Goal: Navigation & Orientation: Understand site structure

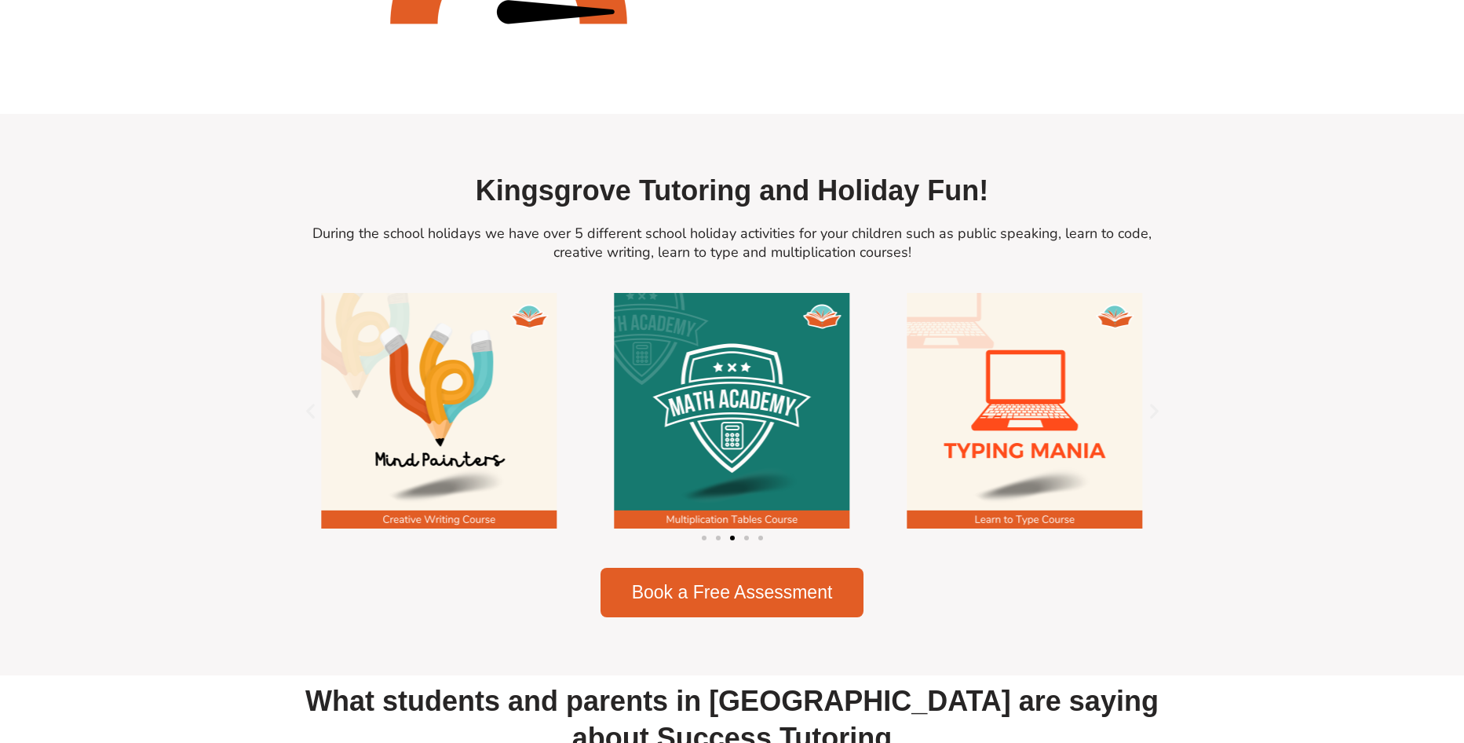
scroll to position [2119, 0]
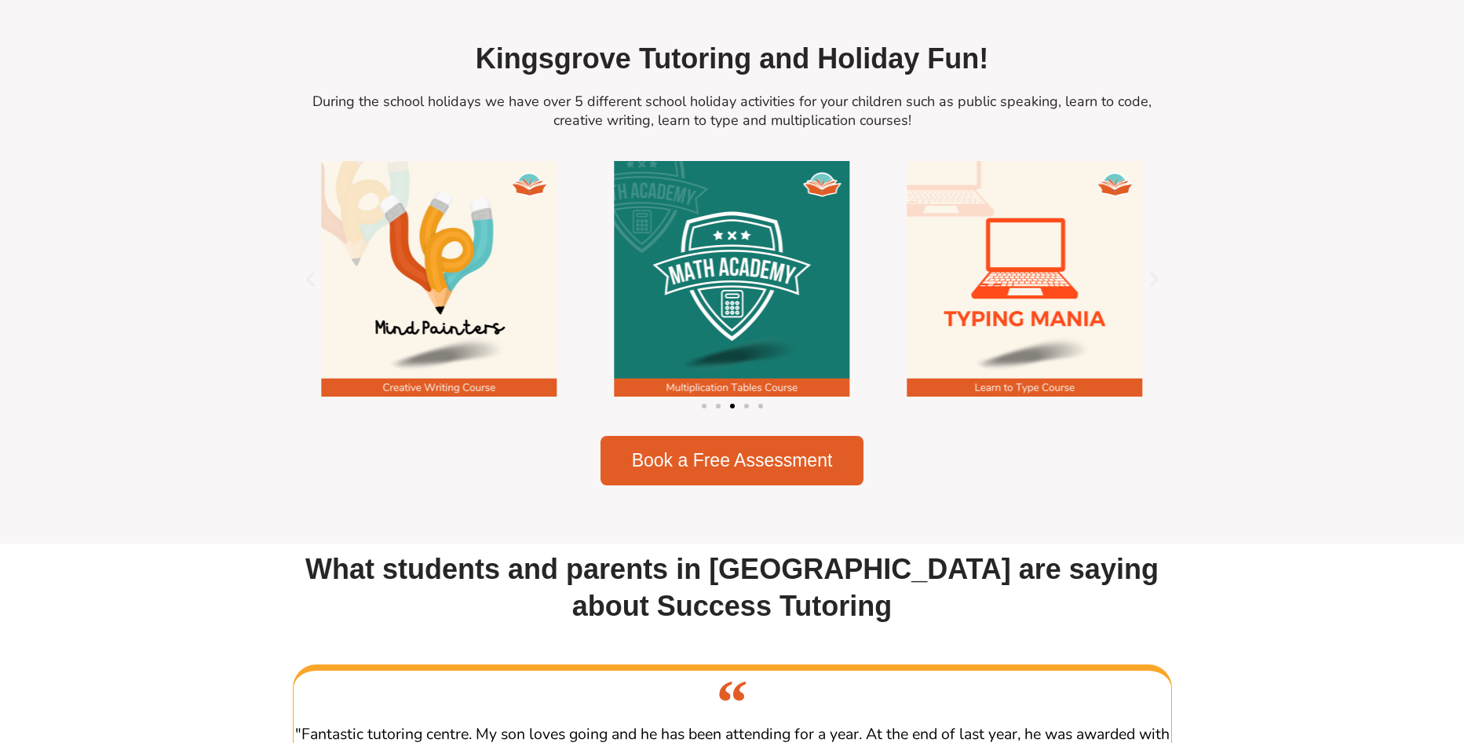
click at [703, 408] on span "Go to slide 1" at bounding box center [704, 405] width 5 height 5
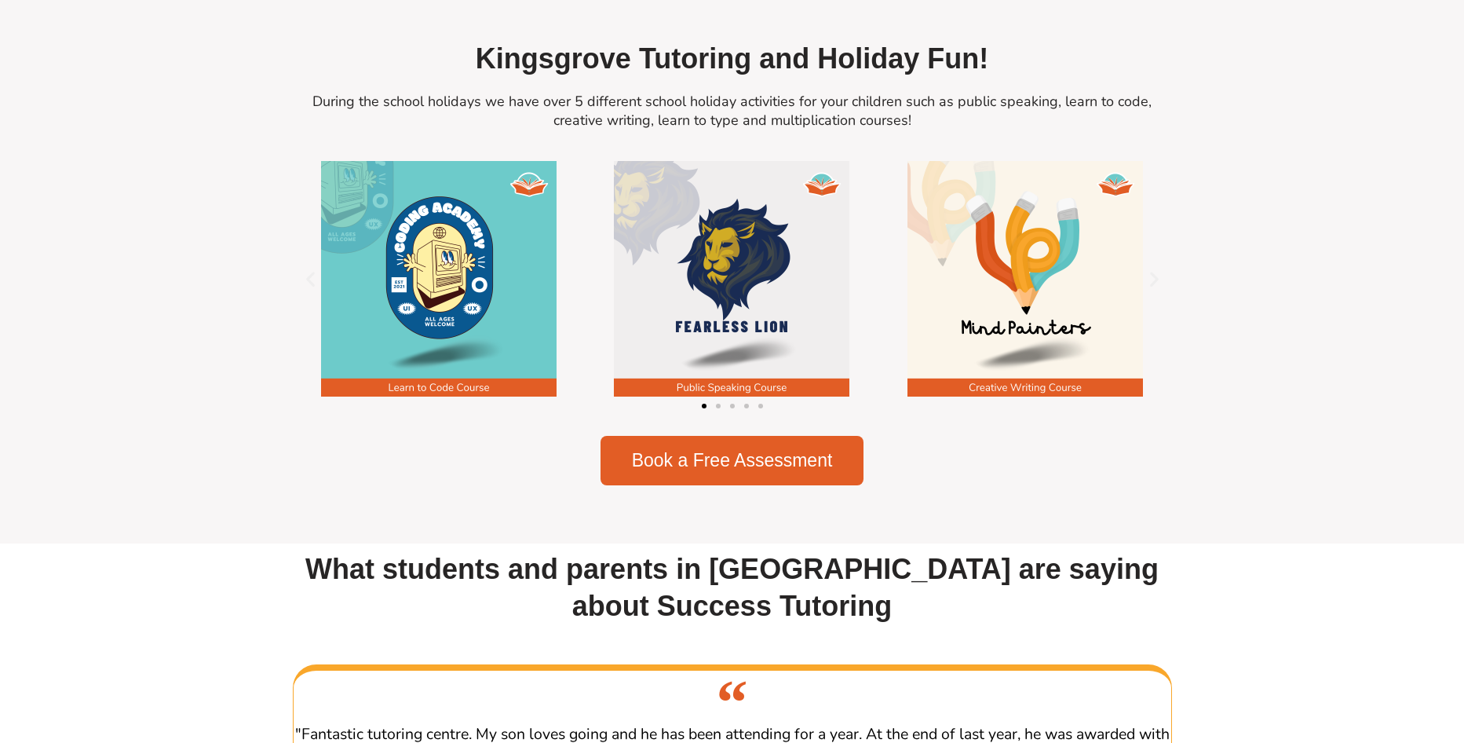
click at [719, 408] on span "Go to slide 2" at bounding box center [718, 405] width 5 height 5
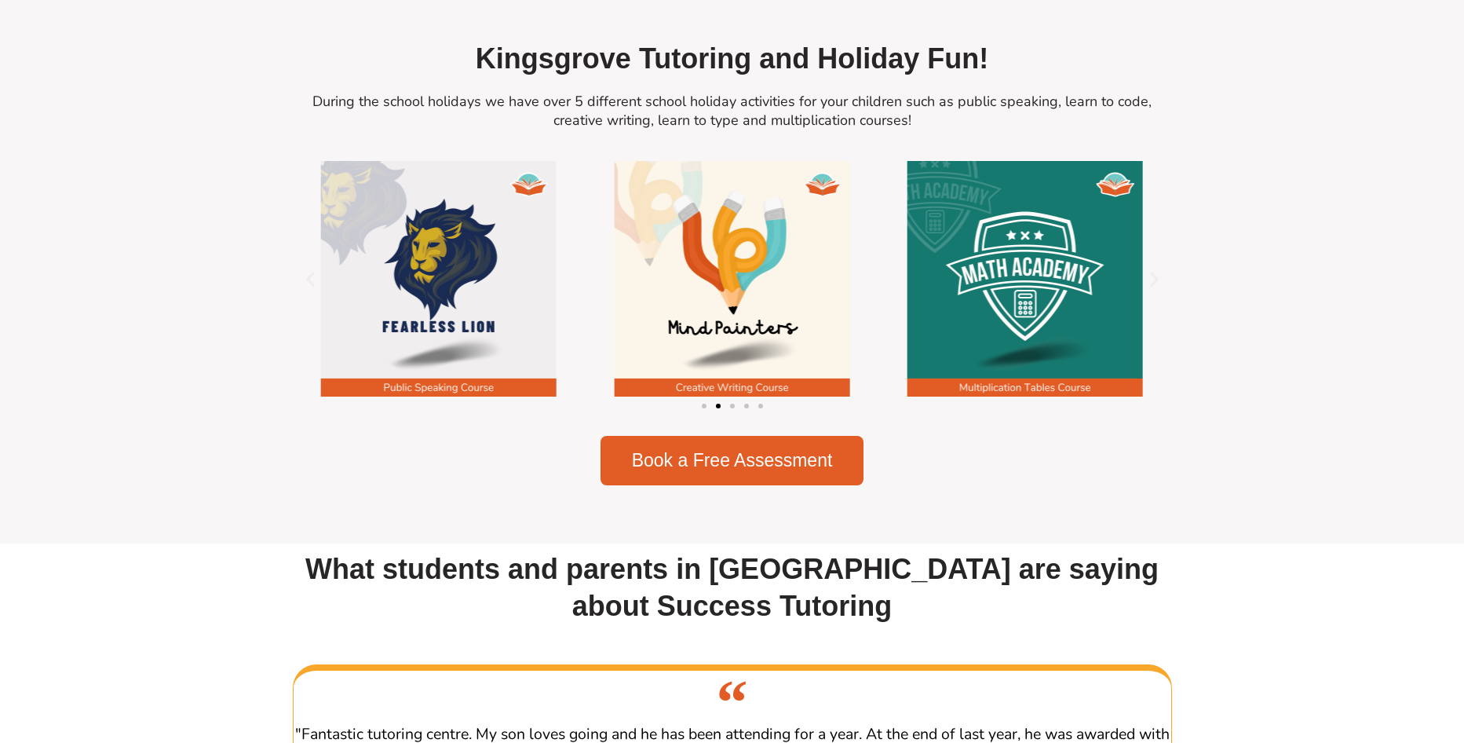
click at [732, 408] on span "Go to slide 3" at bounding box center [732, 405] width 5 height 5
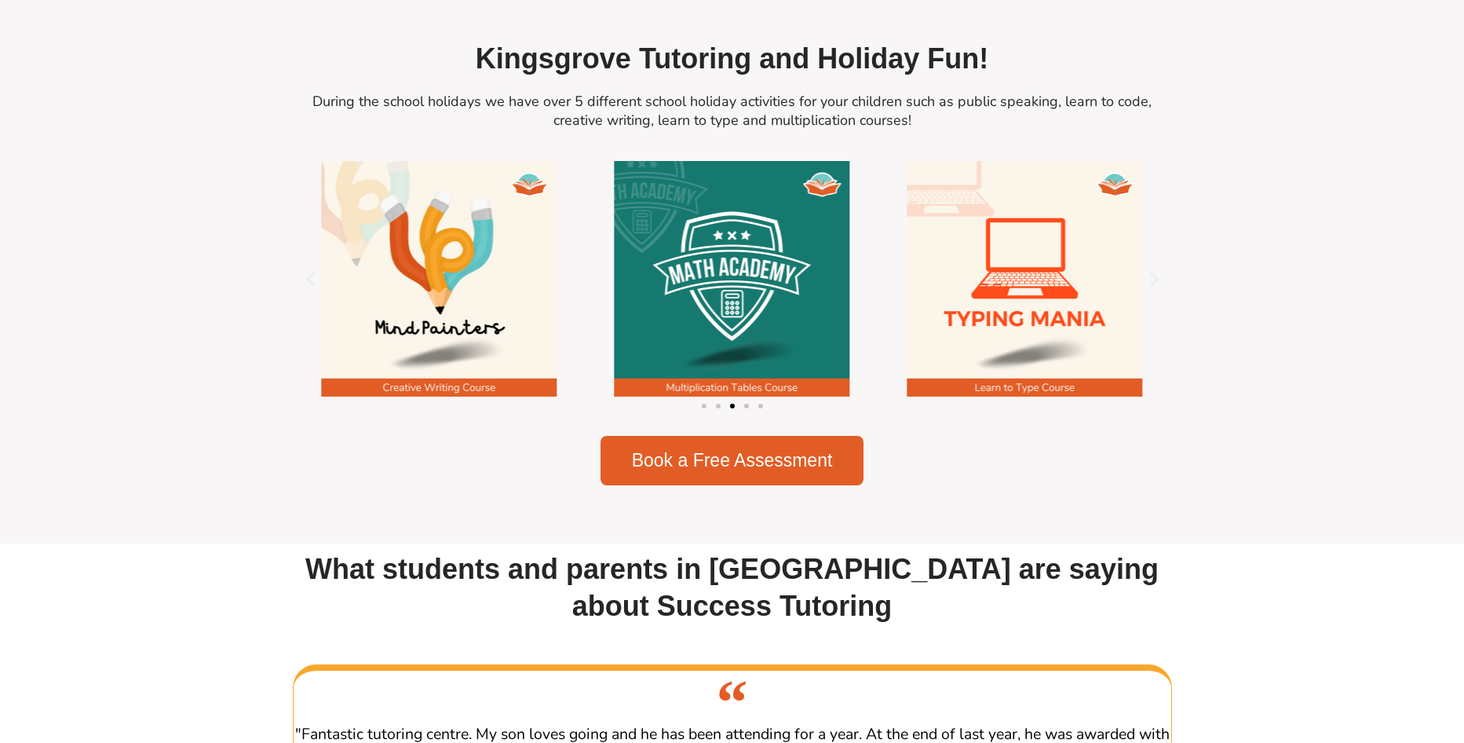
click at [744, 408] on span "Go to slide 4" at bounding box center [746, 405] width 5 height 5
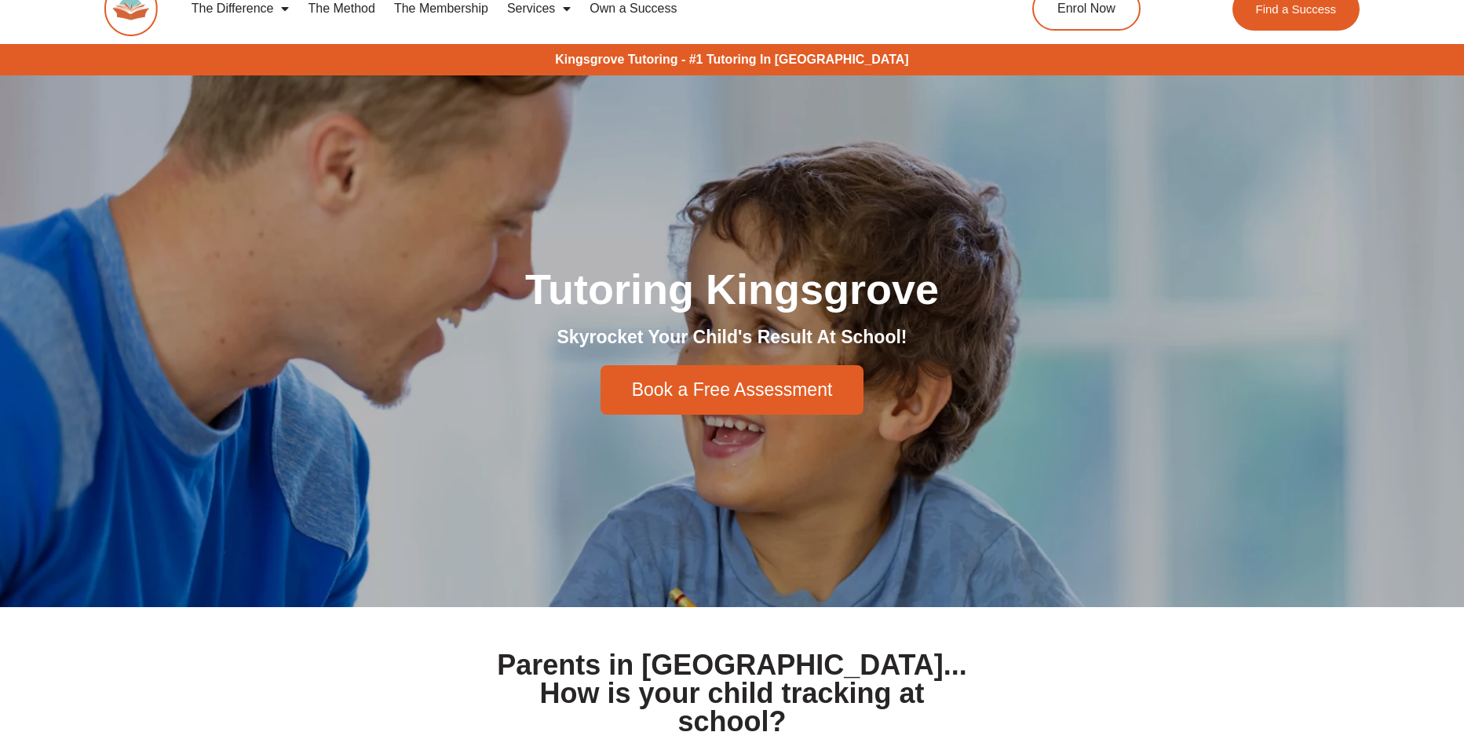
scroll to position [0, 0]
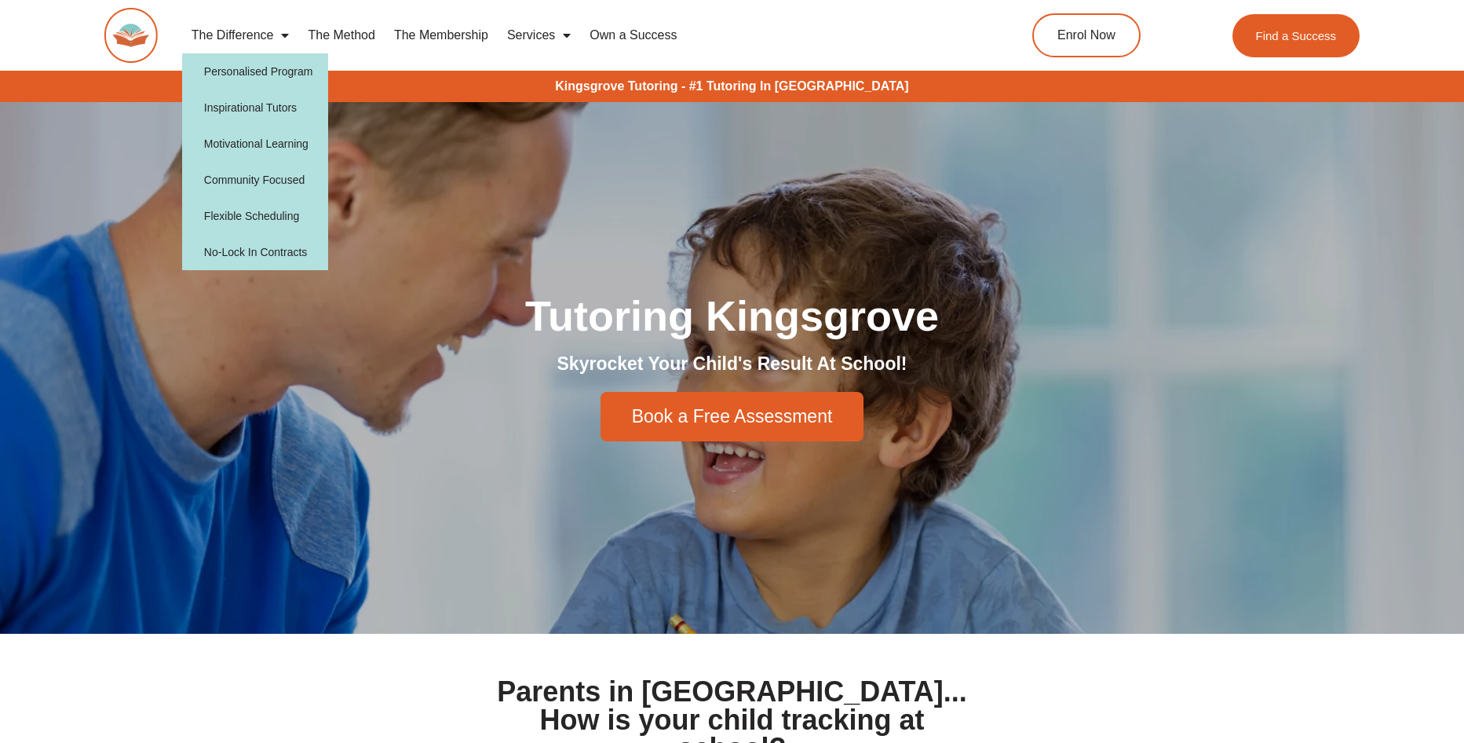
click at [280, 41] on span "Menu" at bounding box center [281, 35] width 16 height 28
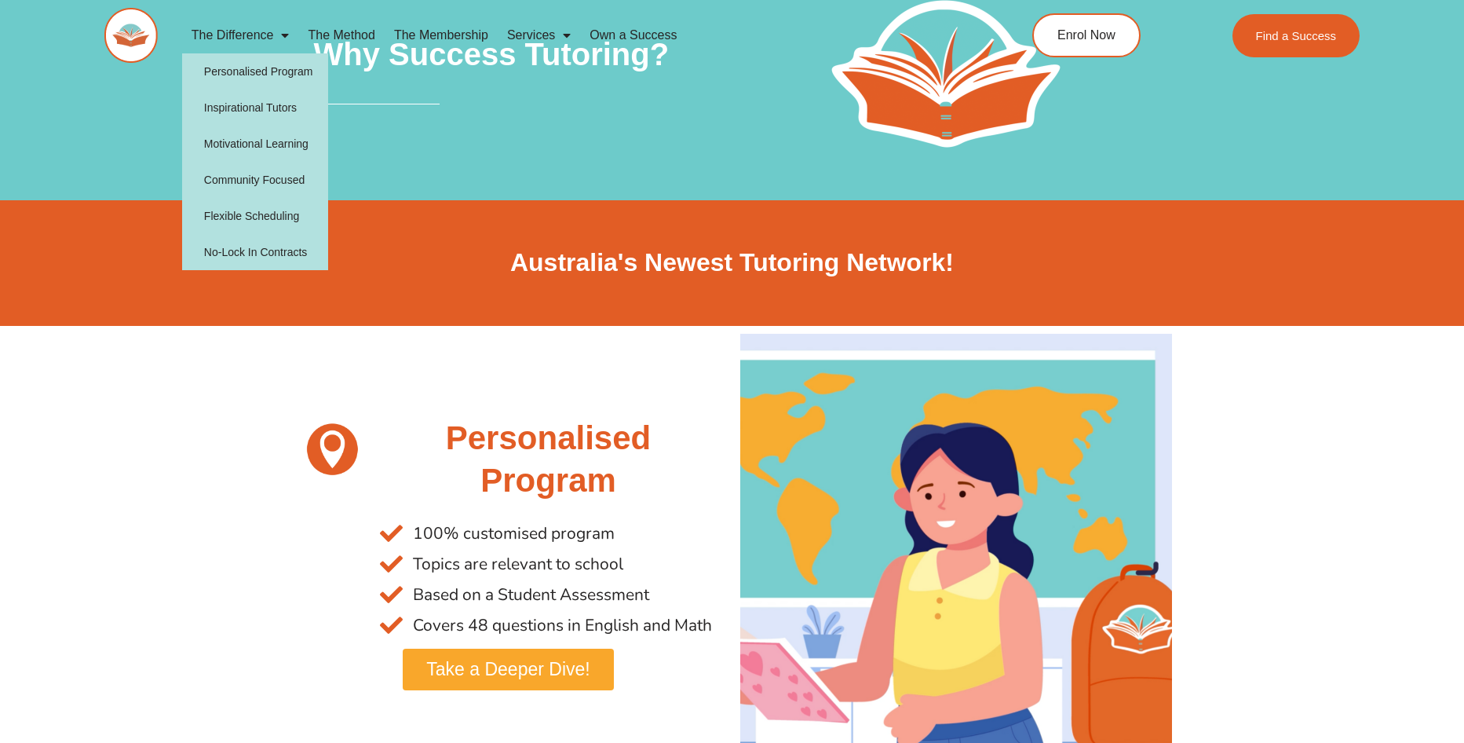
click at [281, 35] on span "Menu" at bounding box center [281, 35] width 16 height 28
